Goal: Find contact information: Find contact information

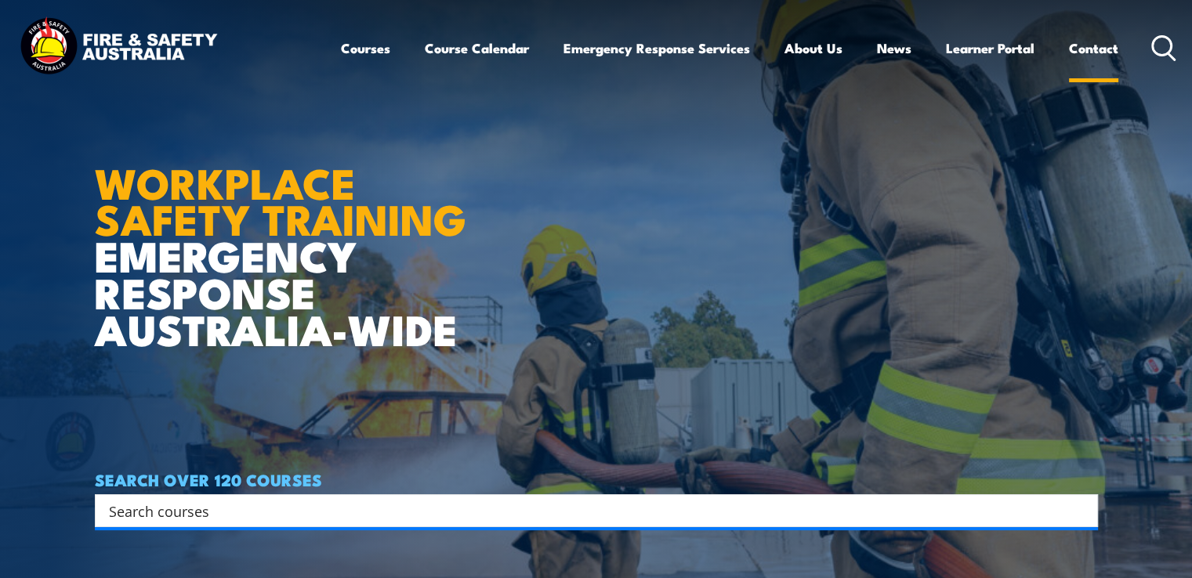
click at [1088, 38] on link "Contact" at bounding box center [1093, 48] width 49 height 42
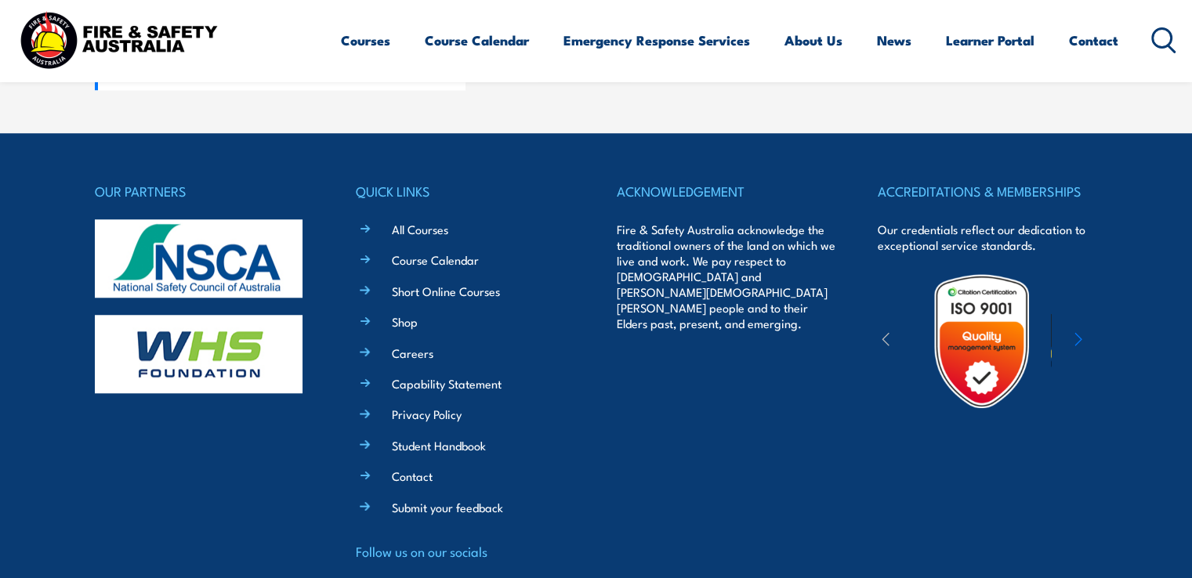
scroll to position [1385, 0]
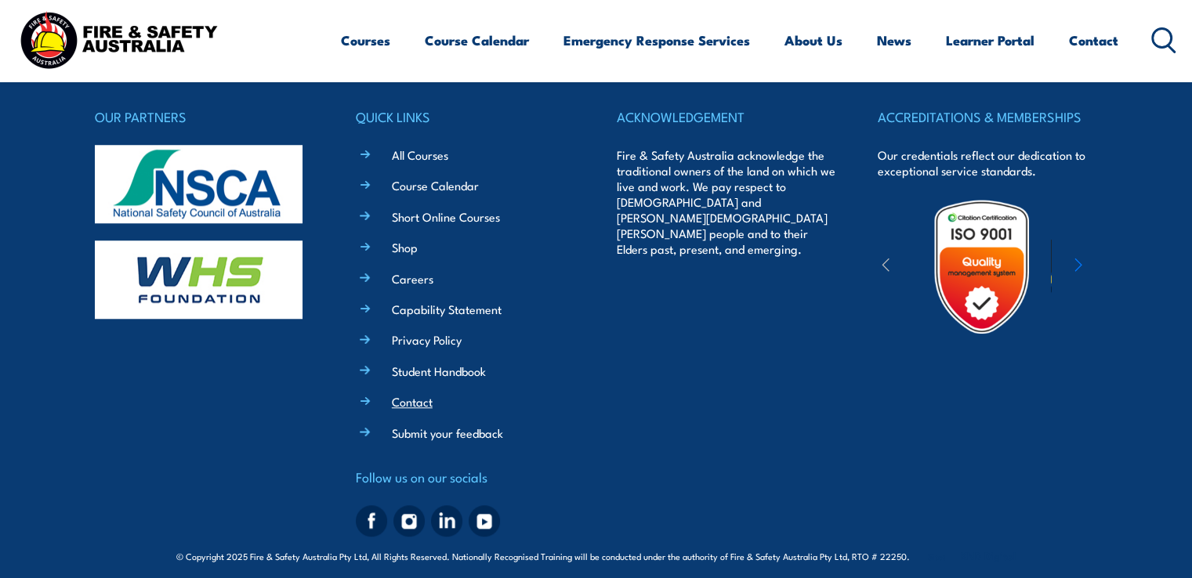
click at [395, 397] on link "Contact" at bounding box center [412, 401] width 41 height 16
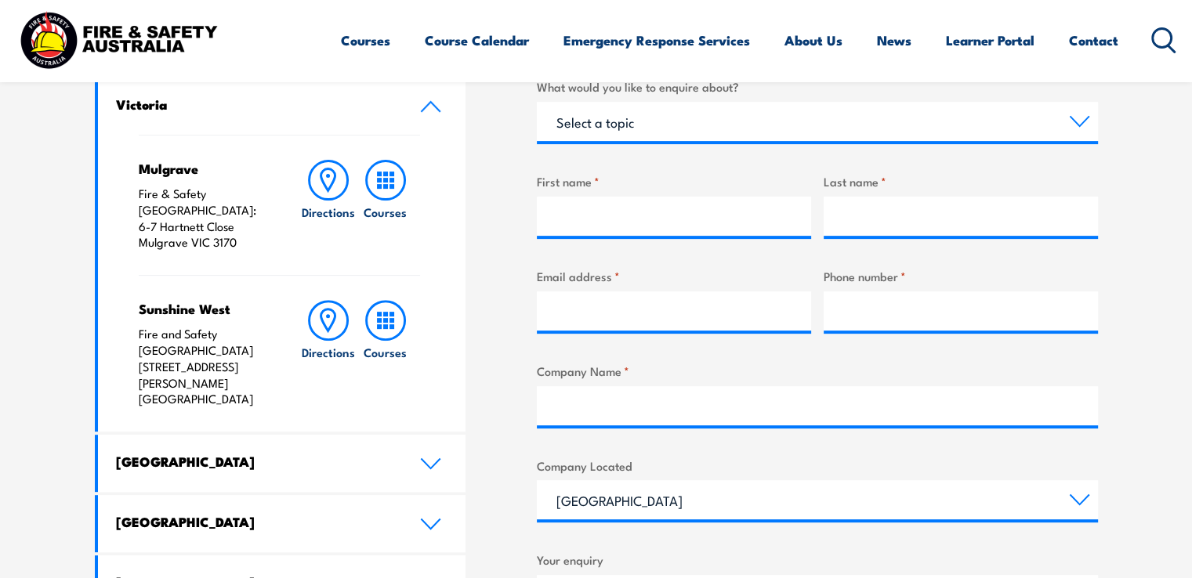
scroll to position [549, 0]
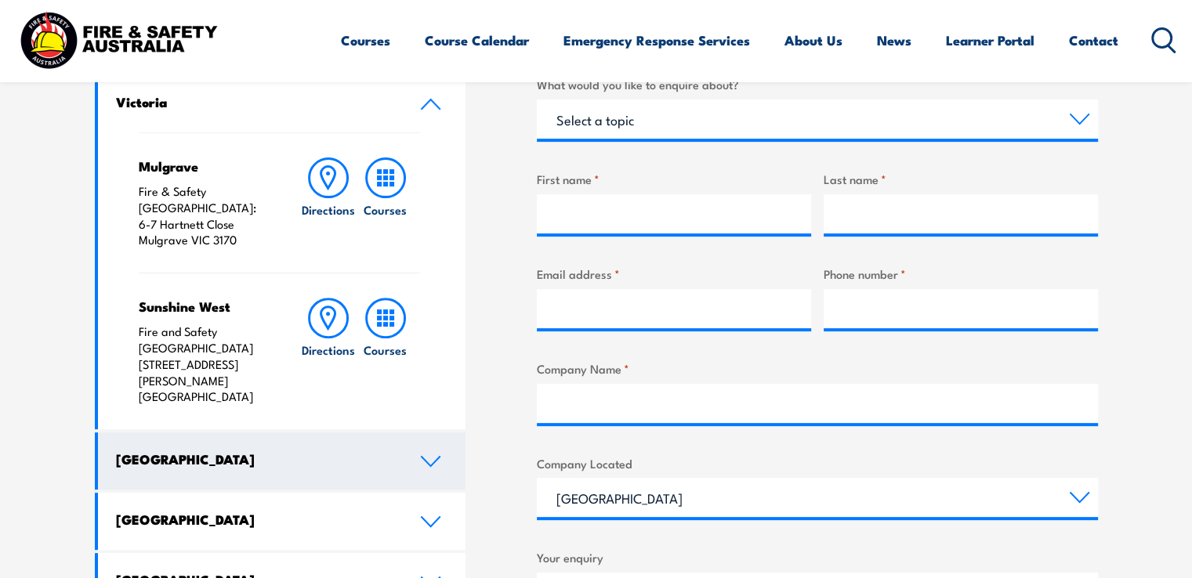
click at [428, 433] on link "[GEOGRAPHIC_DATA]" at bounding box center [282, 461] width 368 height 57
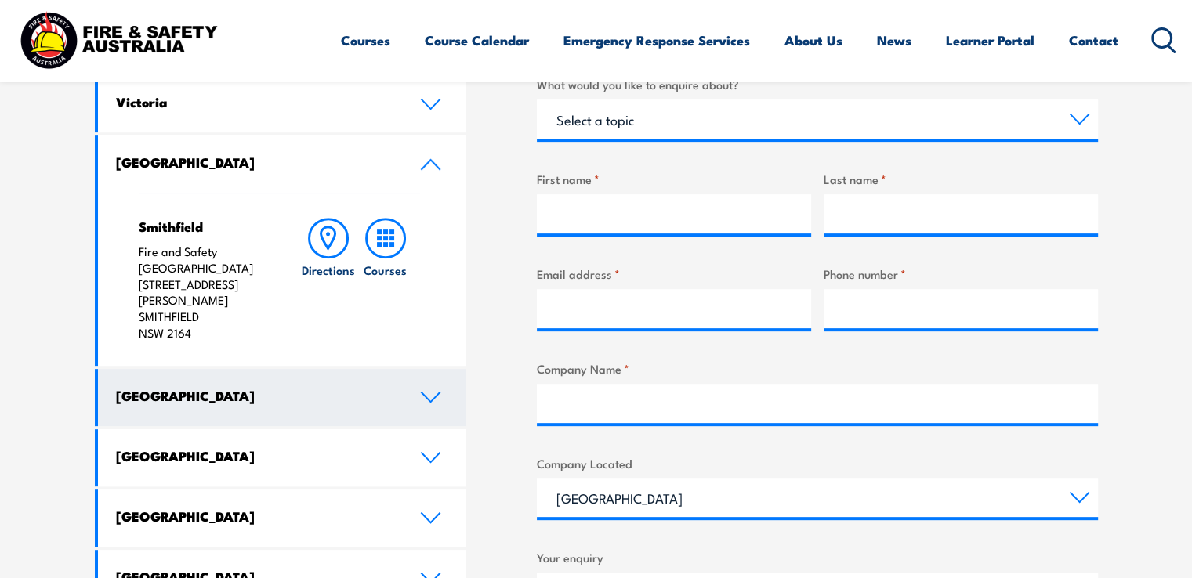
click at [433, 393] on icon at bounding box center [431, 397] width 18 height 9
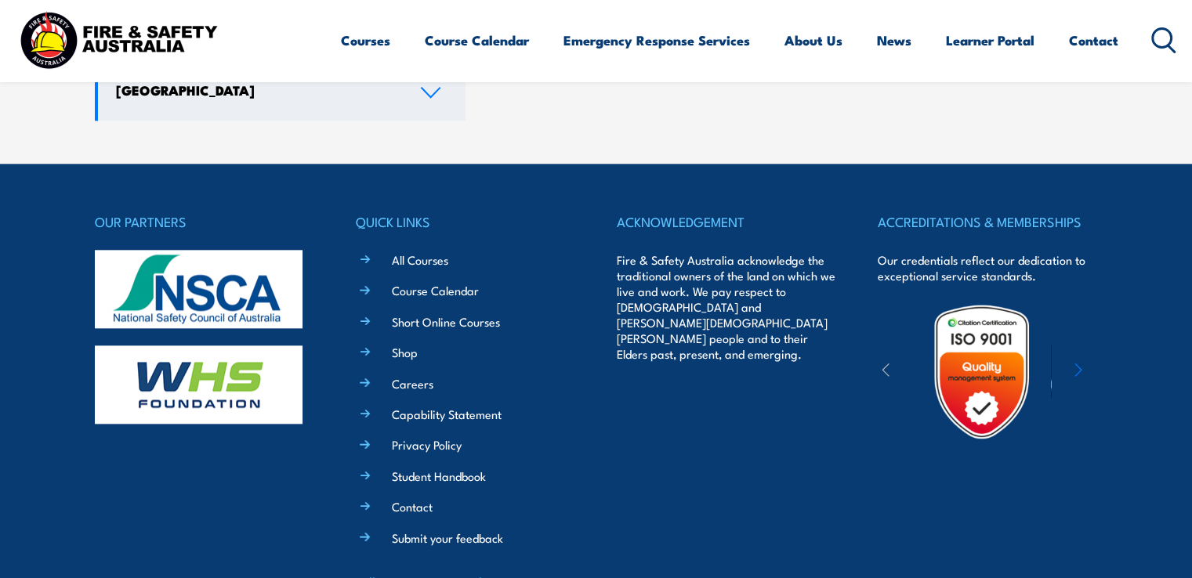
scroll to position [1719, 0]
